Goal: Task Accomplishment & Management: Use online tool/utility

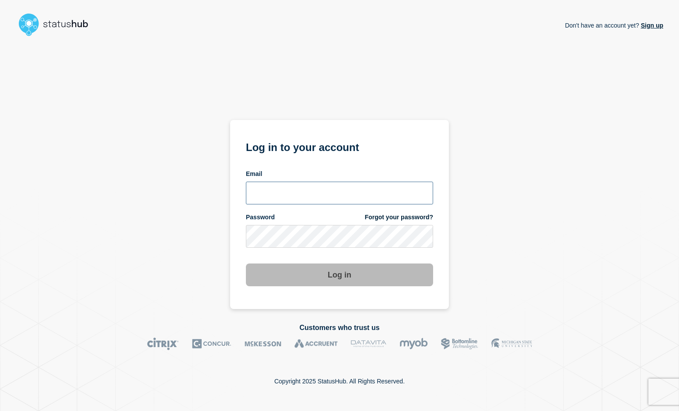
click at [285, 193] on input "email input" at bounding box center [339, 193] width 187 height 23
type input "psawado@clemson.edu"
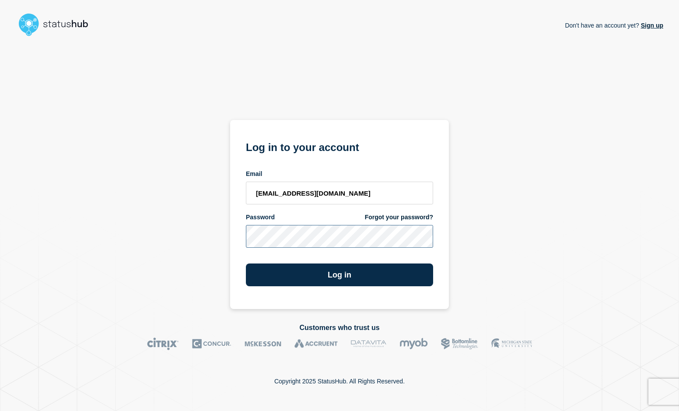
click at [246, 263] on button "Log in" at bounding box center [339, 274] width 187 height 23
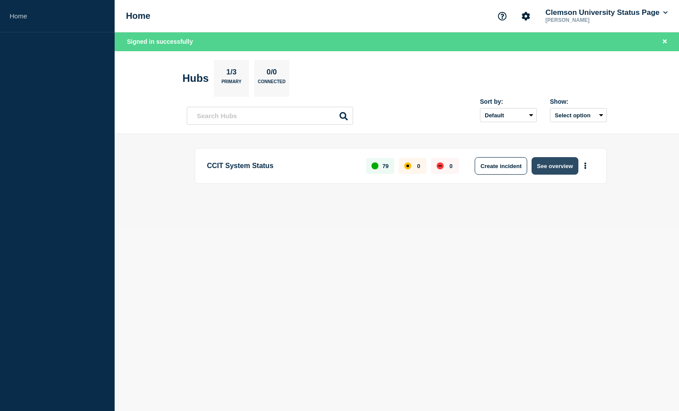
click at [556, 167] on button "See overview" at bounding box center [555, 166] width 46 height 18
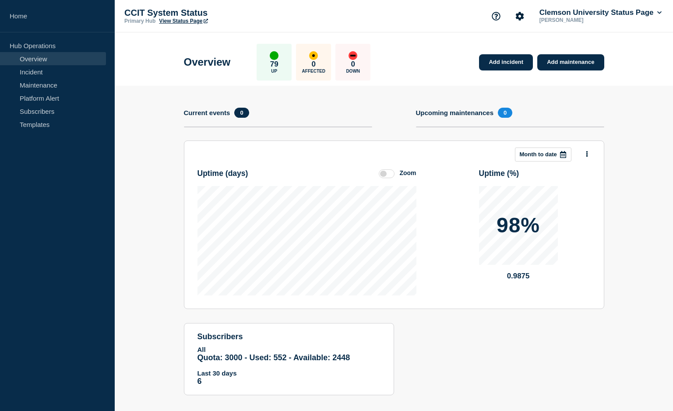
scroll to position [11, 0]
